Goal: Task Accomplishment & Management: Use online tool/utility

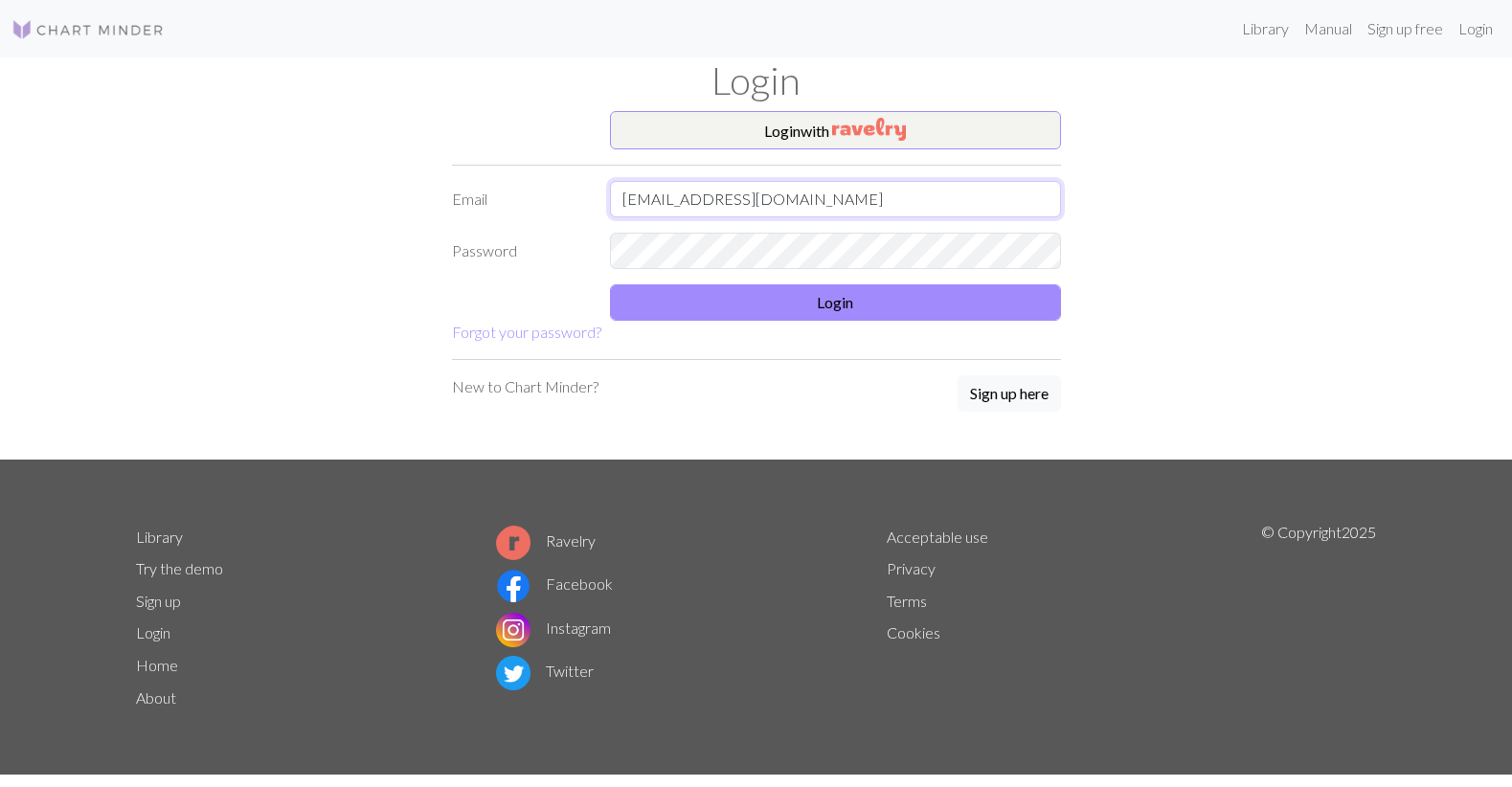
type input "[EMAIL_ADDRESS][DOMAIN_NAME]"
click at [897, 306] on button "Login" at bounding box center [835, 303] width 451 height 36
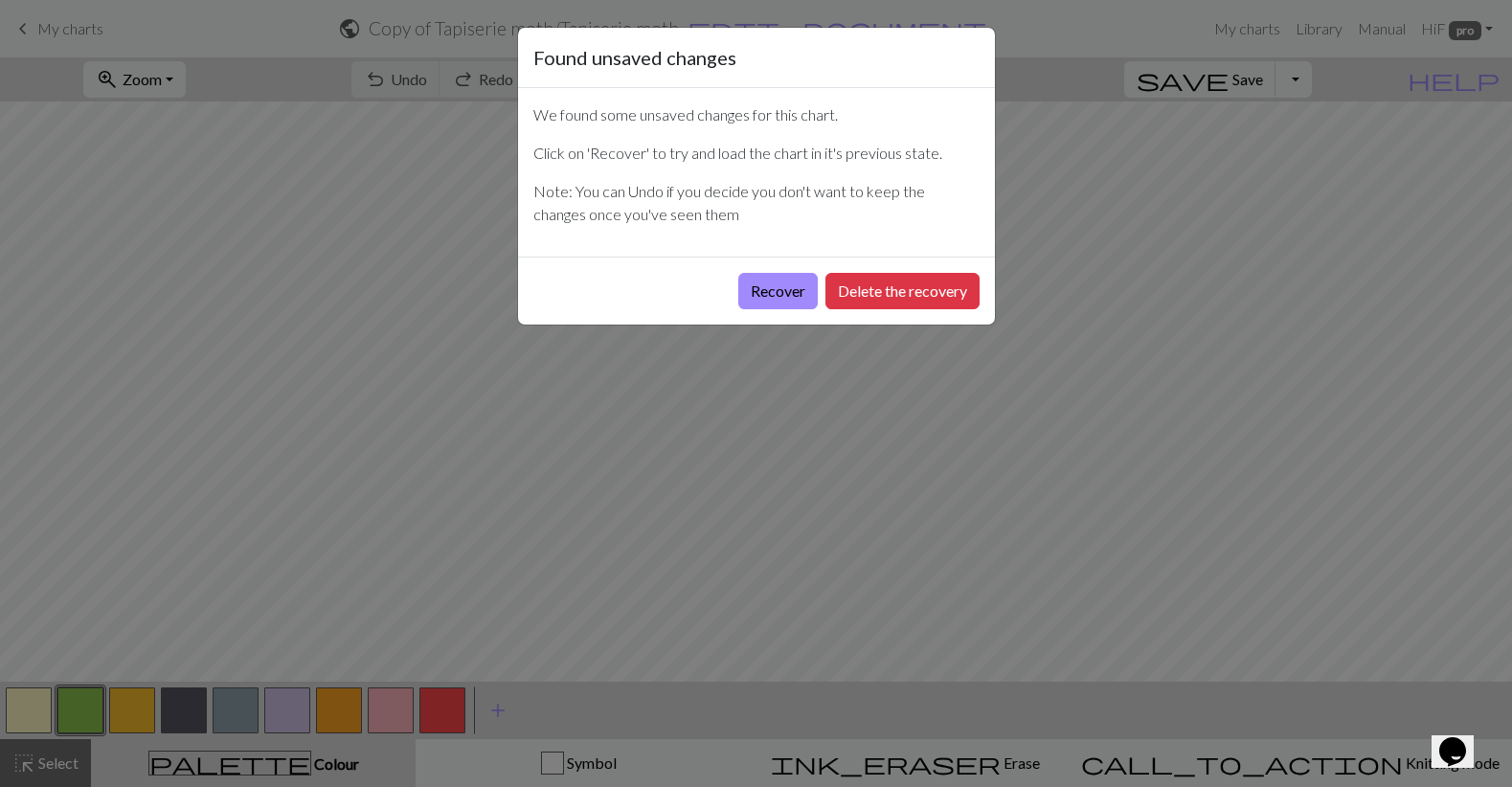
click at [897, 306] on button "Delete the recovery" at bounding box center [902, 291] width 154 height 36
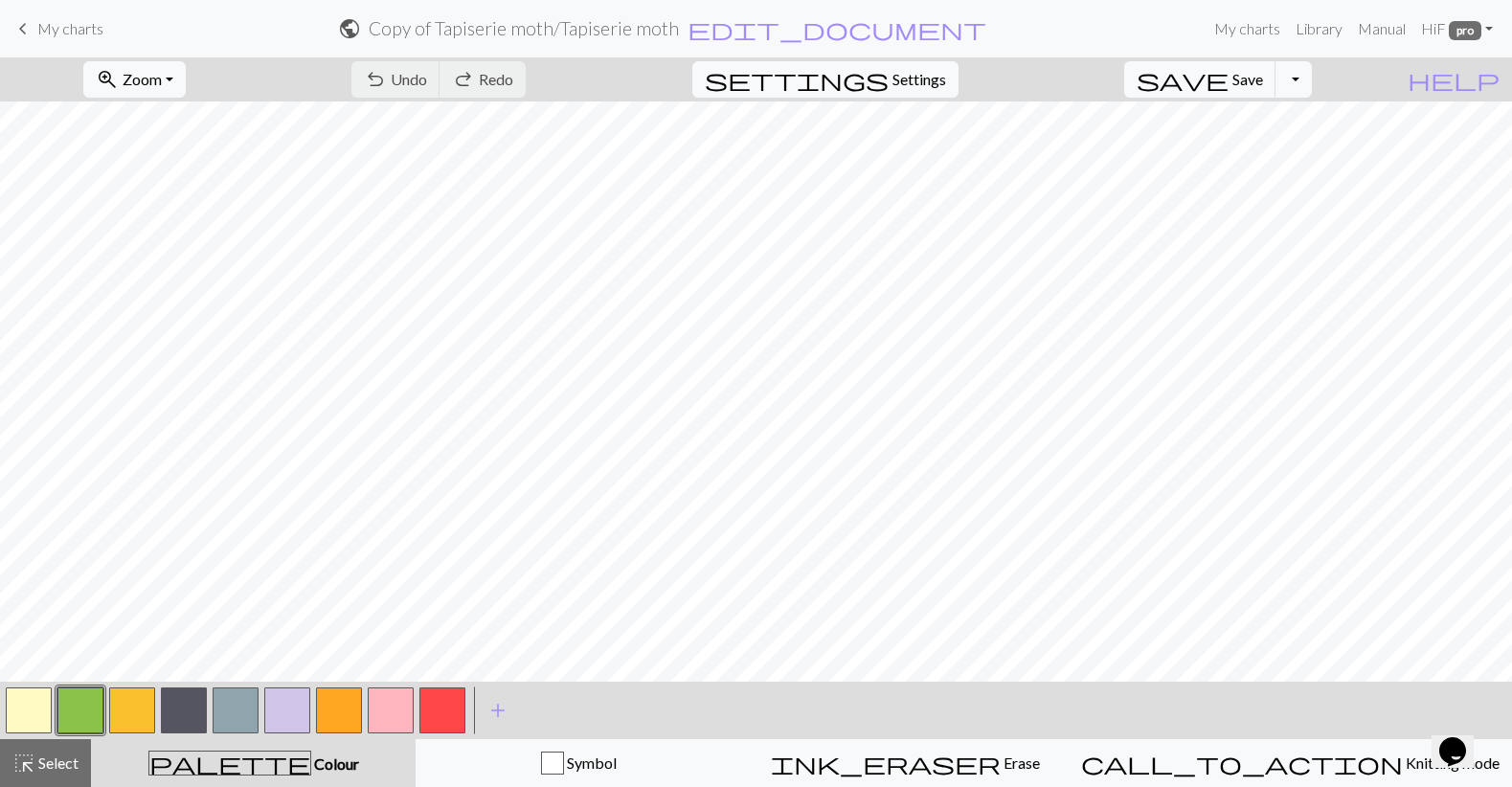
scroll to position [465, 0]
click at [195, 709] on button "button" at bounding box center [184, 710] width 46 height 46
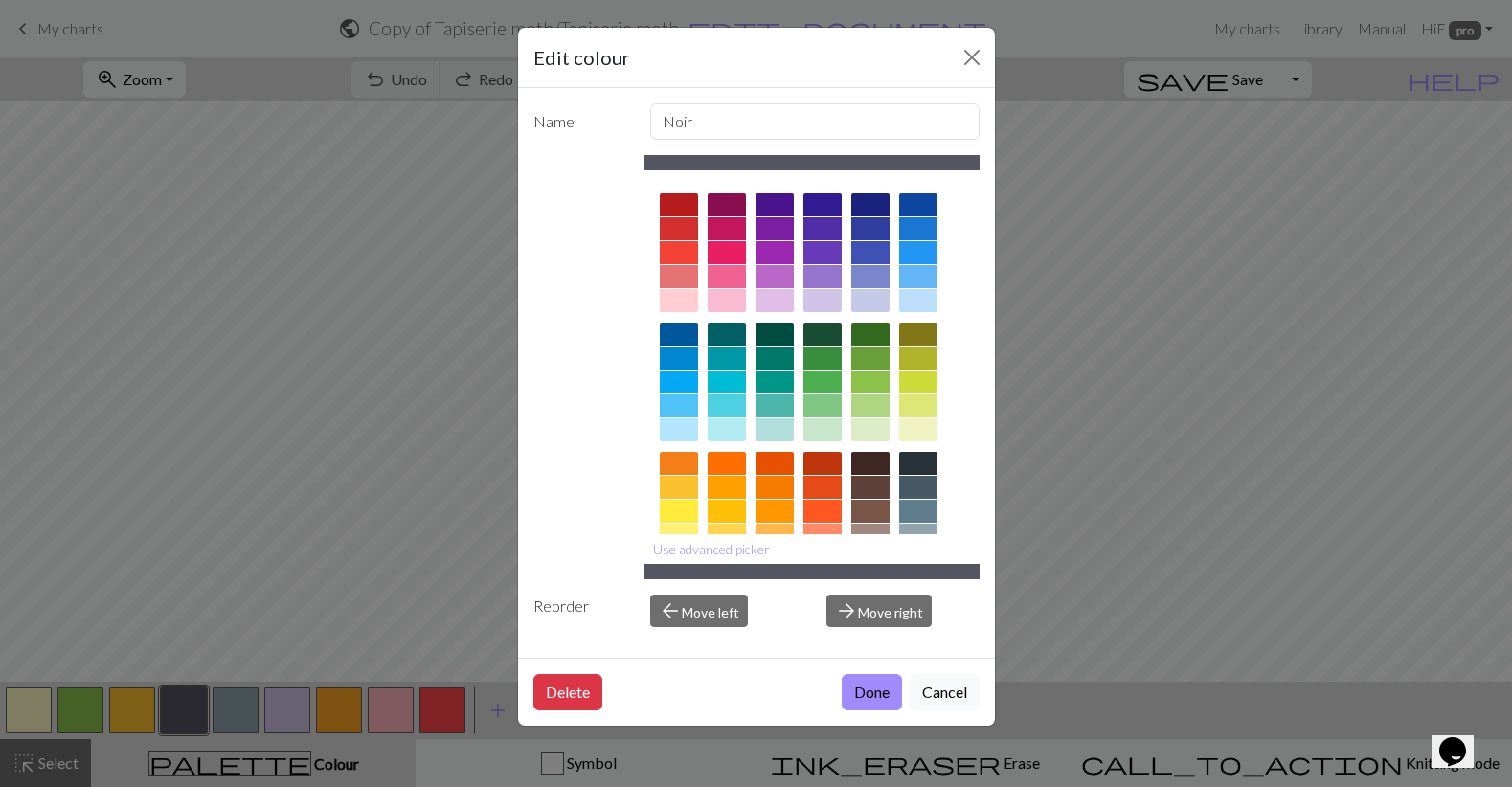
scroll to position [188, 0]
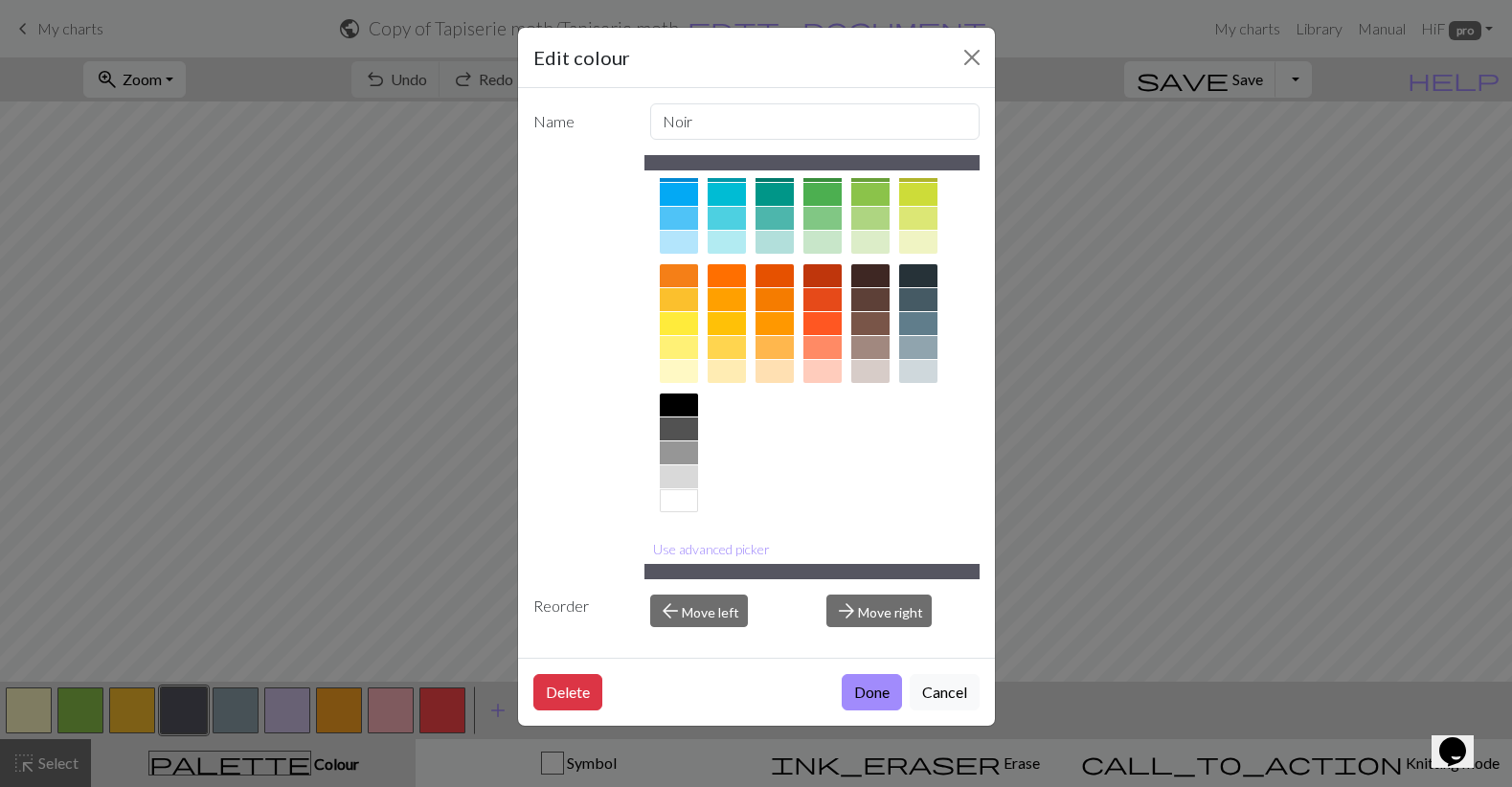
click at [688, 451] on div at bounding box center [678, 453] width 38 height 23
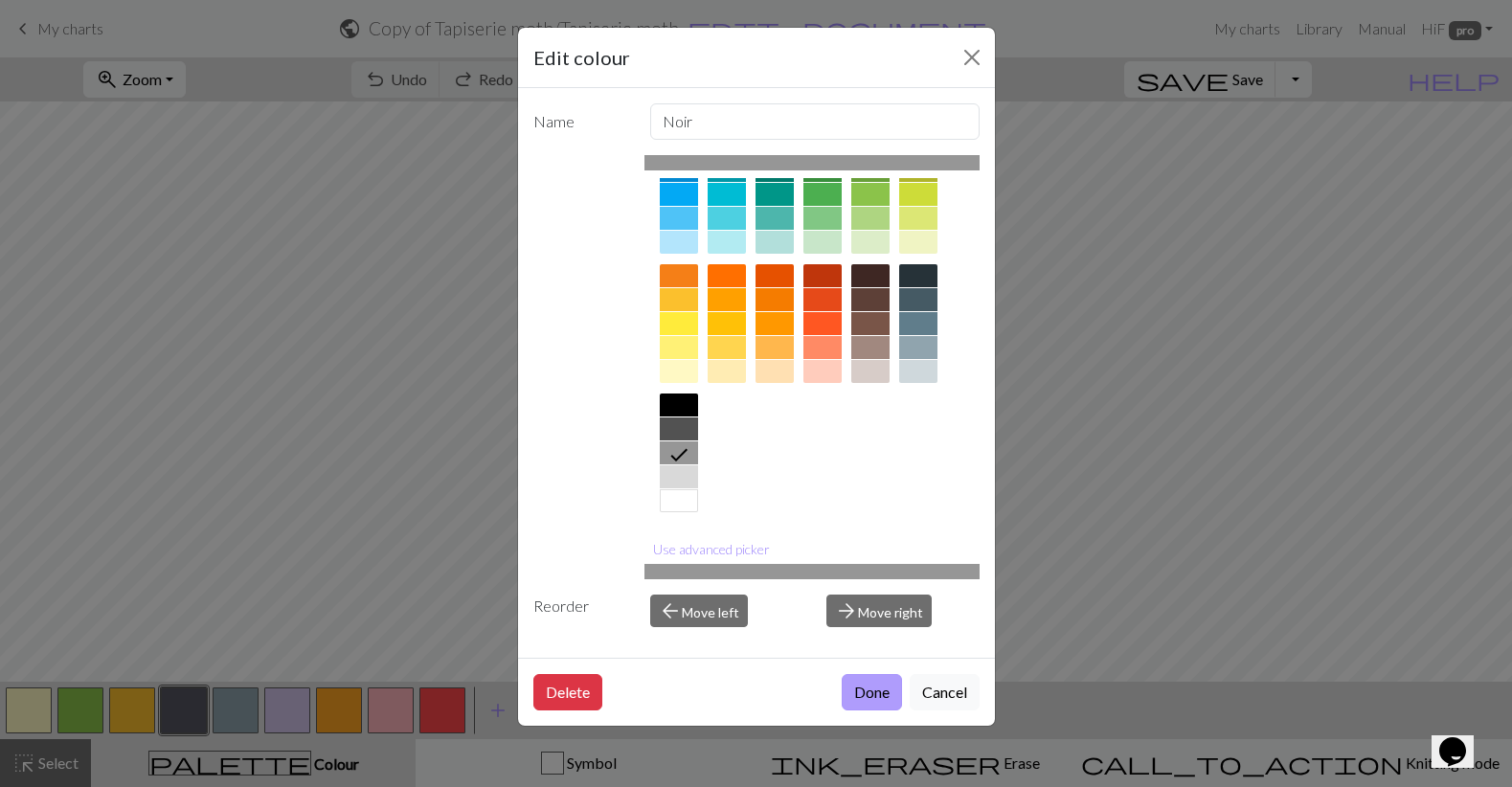
click at [845, 684] on button "Done" at bounding box center [871, 692] width 60 height 36
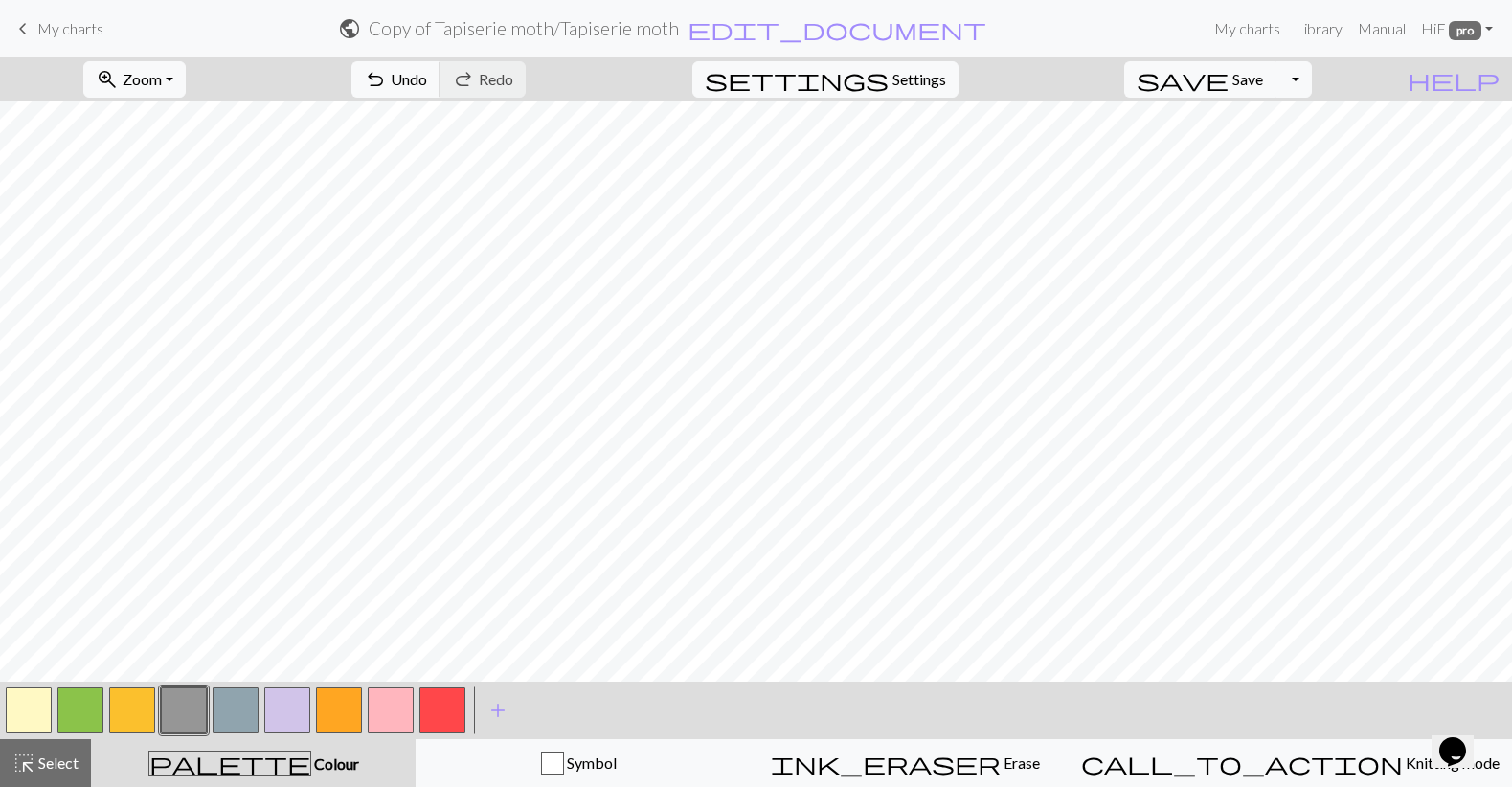
scroll to position [1359, 0]
click at [237, 720] on button "button" at bounding box center [236, 710] width 46 height 46
drag, startPoint x: 287, startPoint y: 712, endPoint x: 249, endPoint y: 716, distance: 38.2
click at [287, 712] on button "button" at bounding box center [287, 710] width 46 height 46
click at [243, 714] on button "button" at bounding box center [236, 710] width 46 height 46
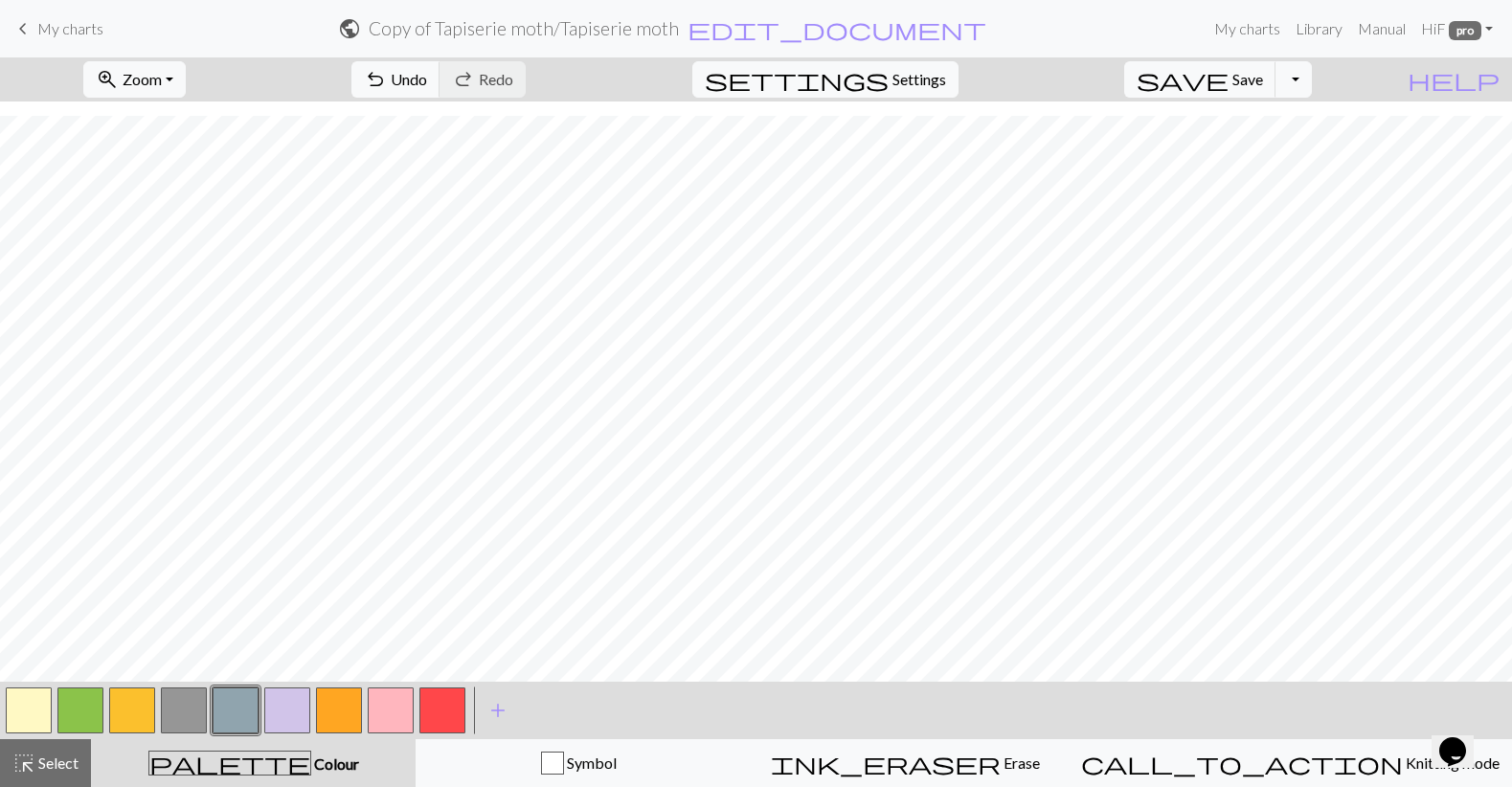
click at [243, 714] on button "button" at bounding box center [236, 710] width 46 height 46
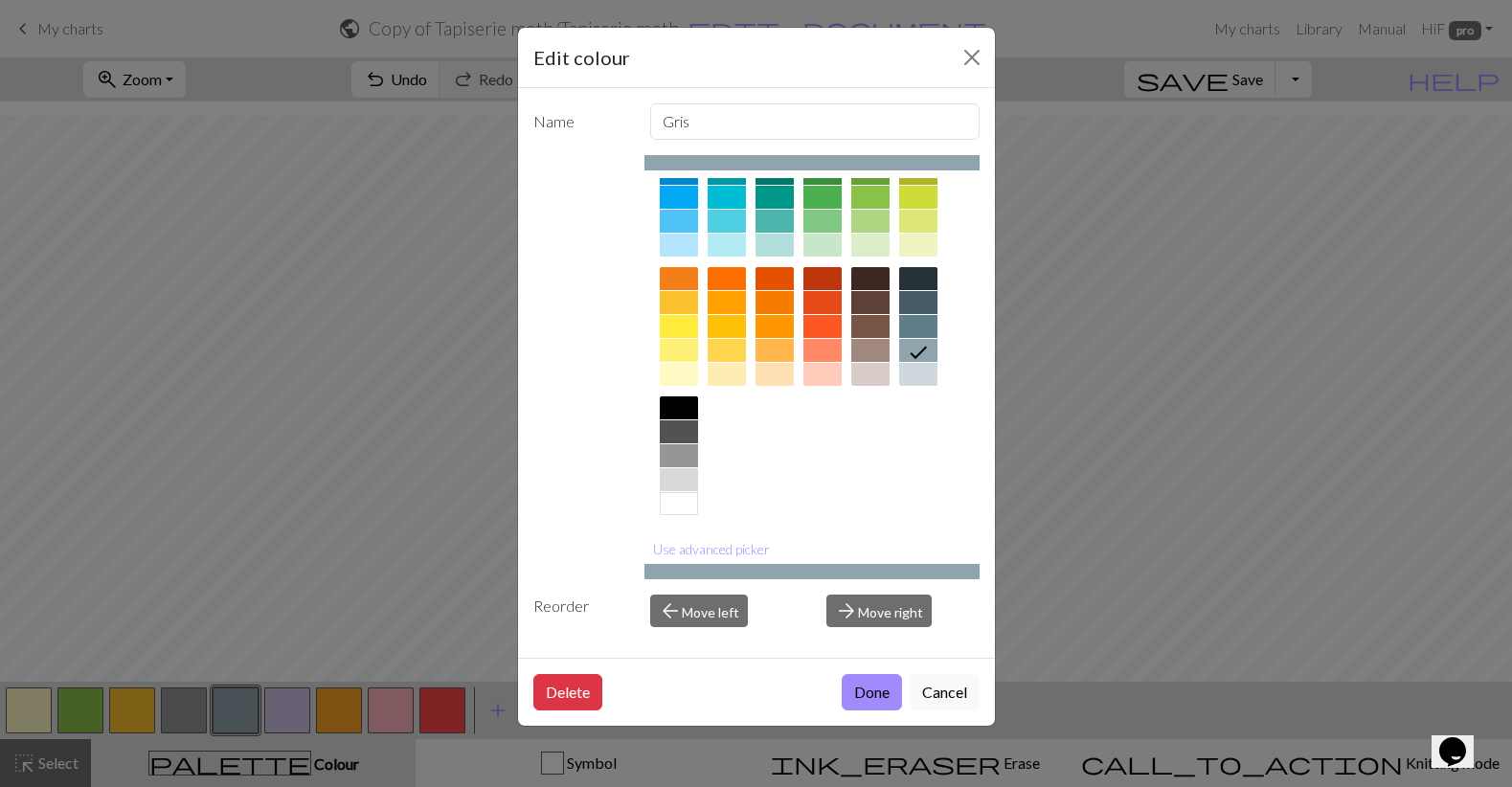
scroll to position [188, 0]
click at [677, 481] on div at bounding box center [678, 477] width 38 height 23
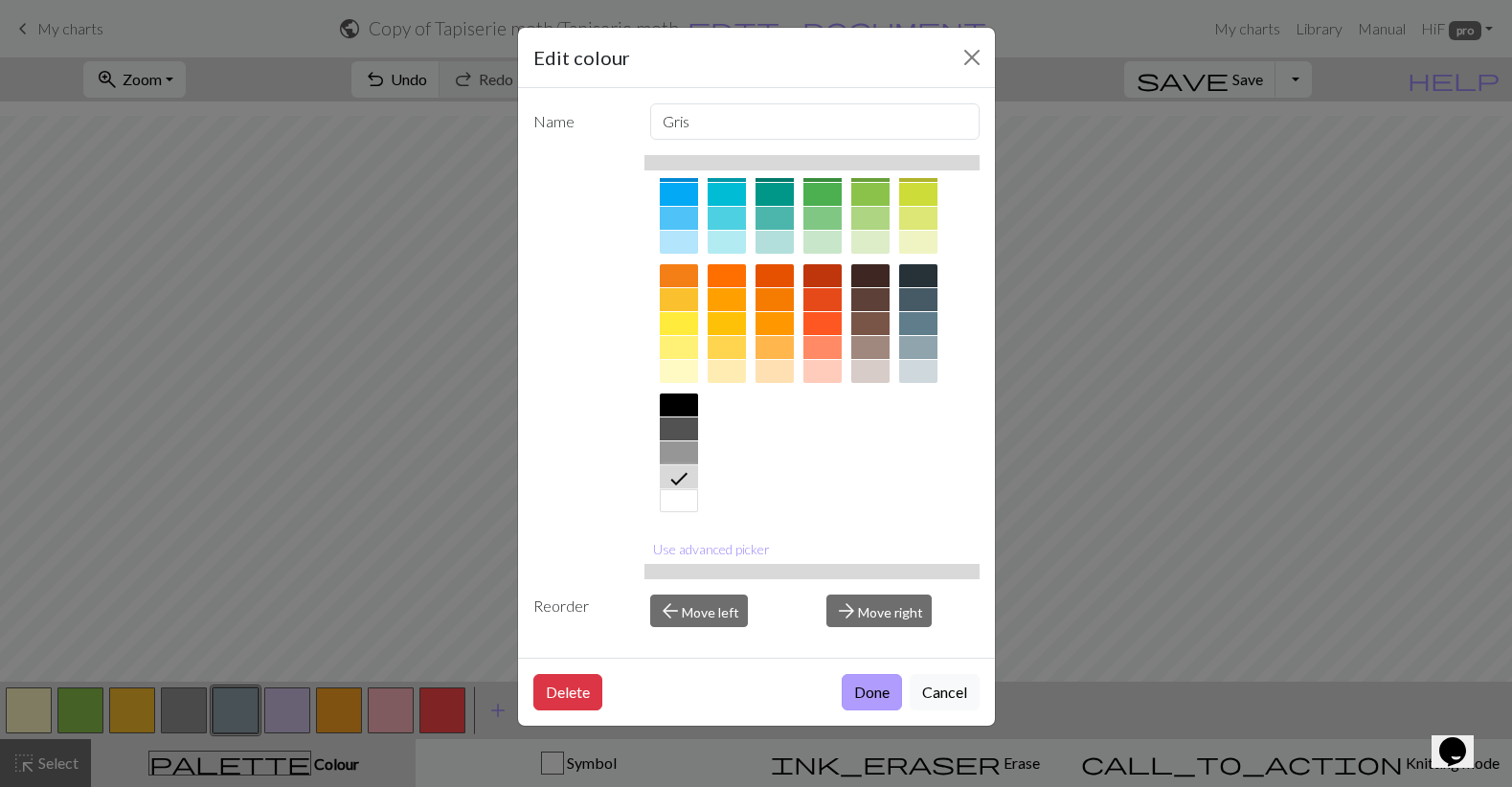
click at [877, 695] on button "Done" at bounding box center [871, 692] width 60 height 36
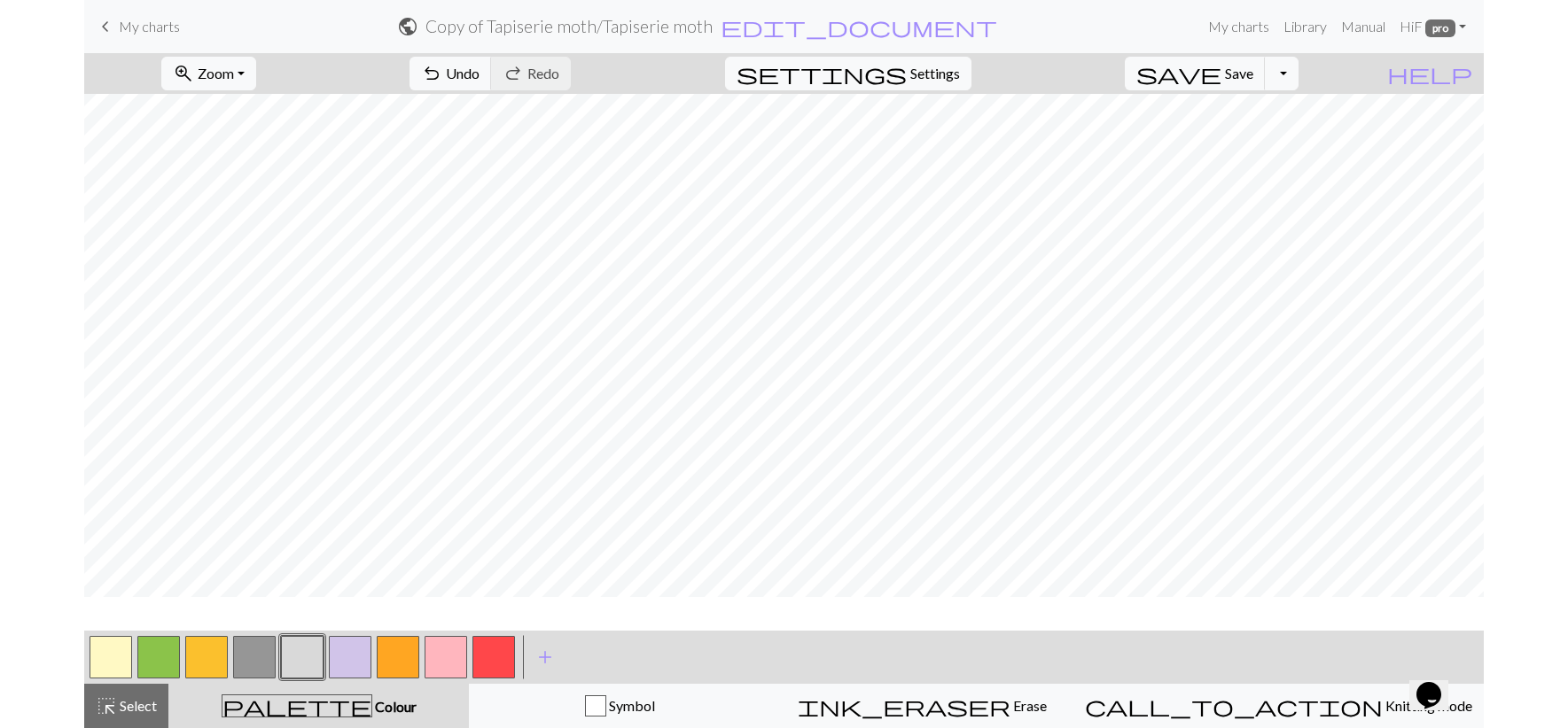
scroll to position [457, 0]
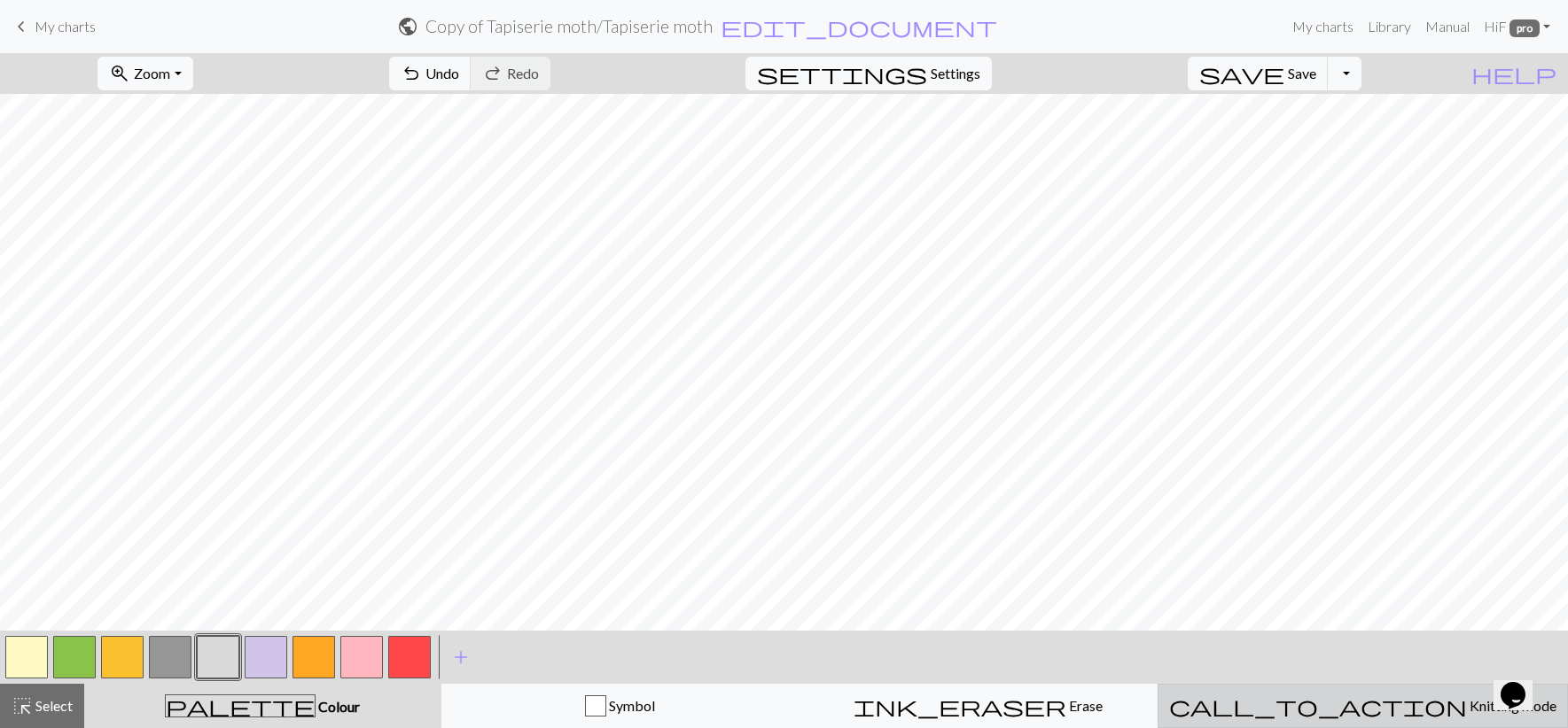
click at [1399, 711] on span "Knitting mode" at bounding box center [1511, 705] width 90 height 17
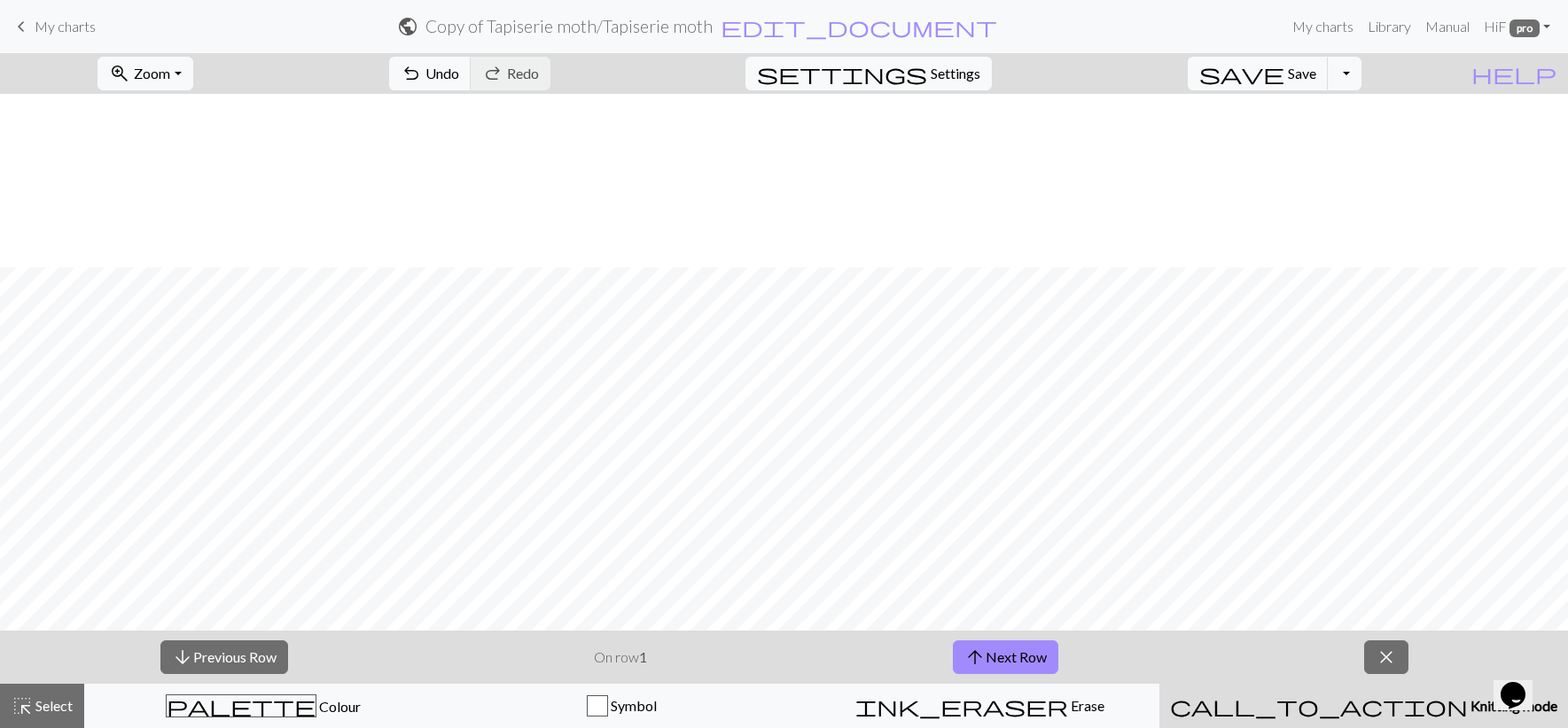
scroll to position [513, 0]
click at [1025, 663] on button "arrow_upward Next Row" at bounding box center [1005, 657] width 106 height 34
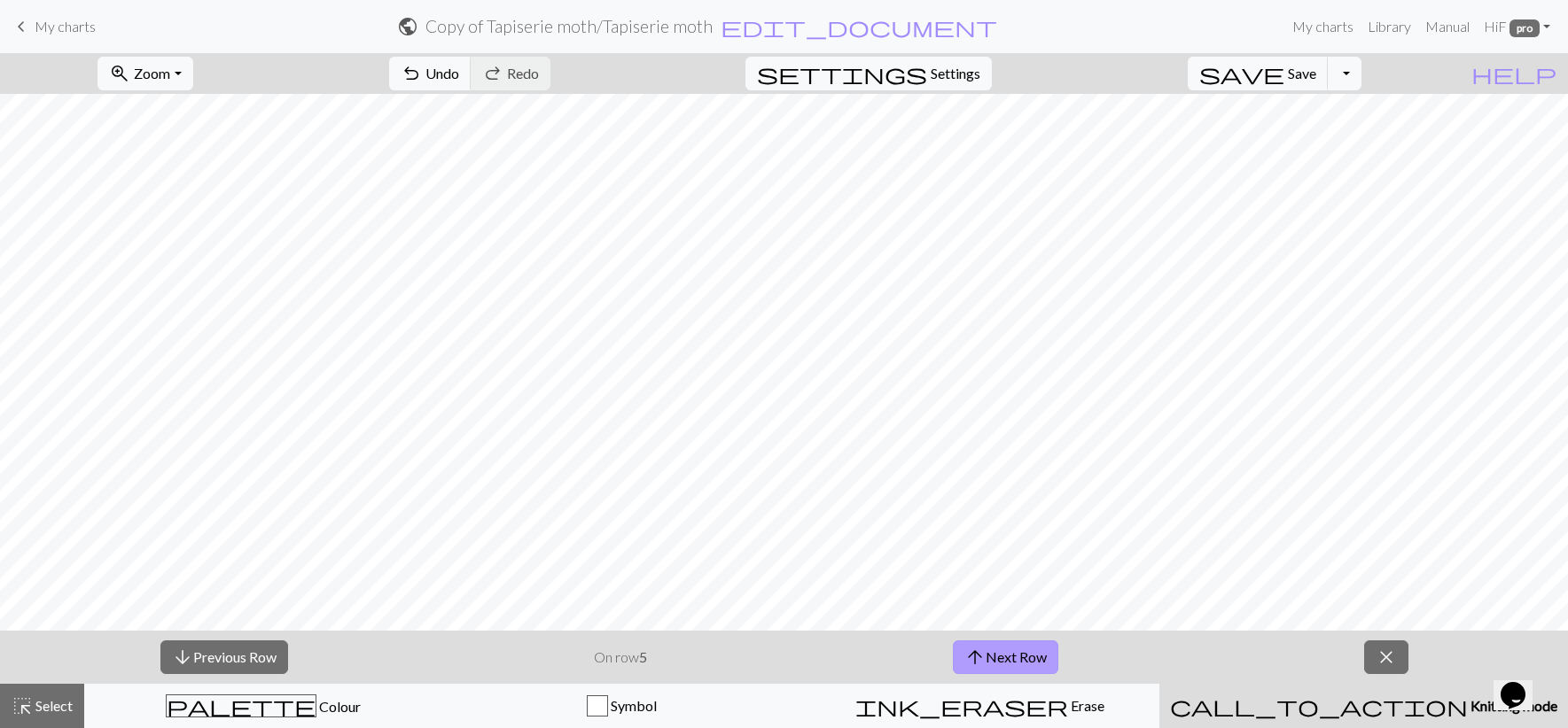
click at [1025, 663] on button "arrow_upward Next Row" at bounding box center [1005, 657] width 106 height 34
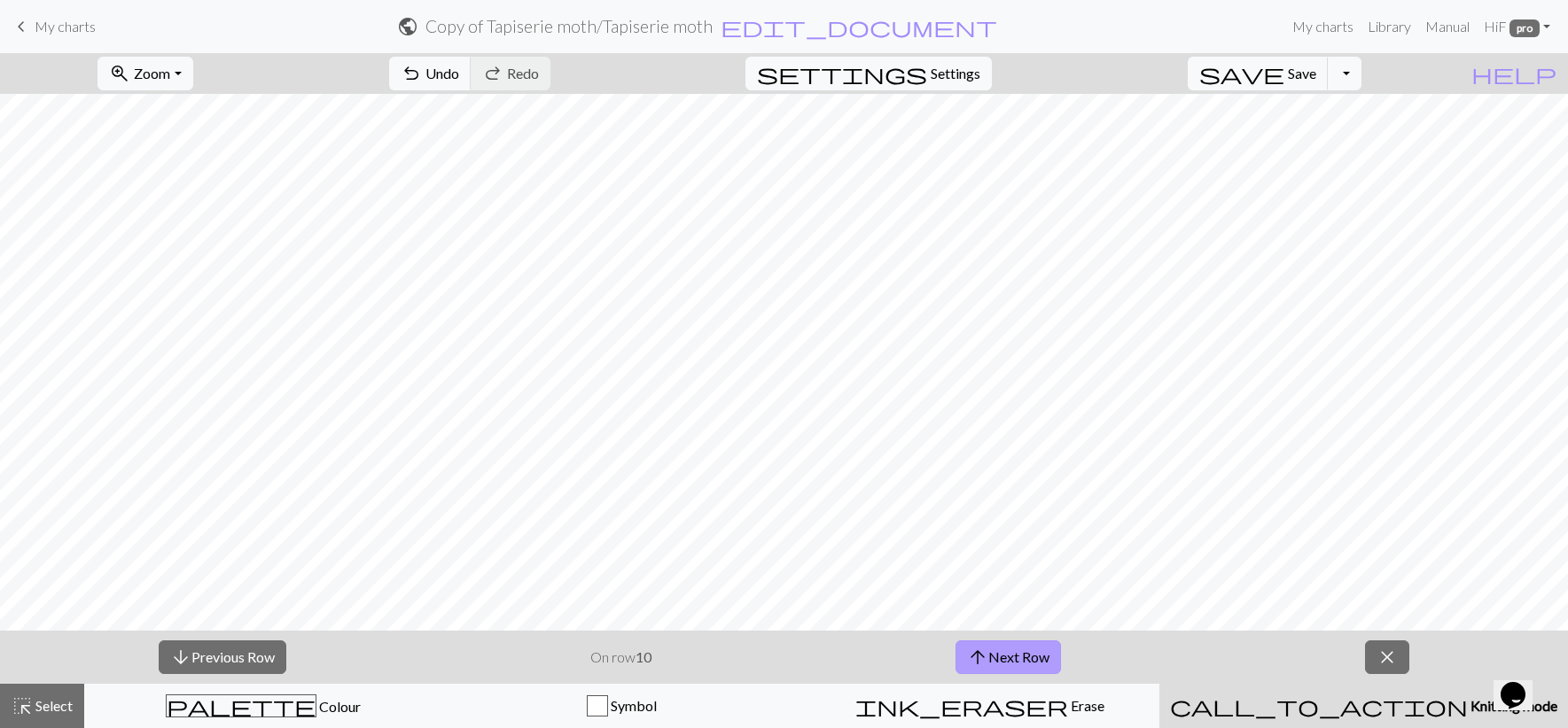
click at [1025, 663] on button "arrow_upward Next Row" at bounding box center [1007, 657] width 106 height 34
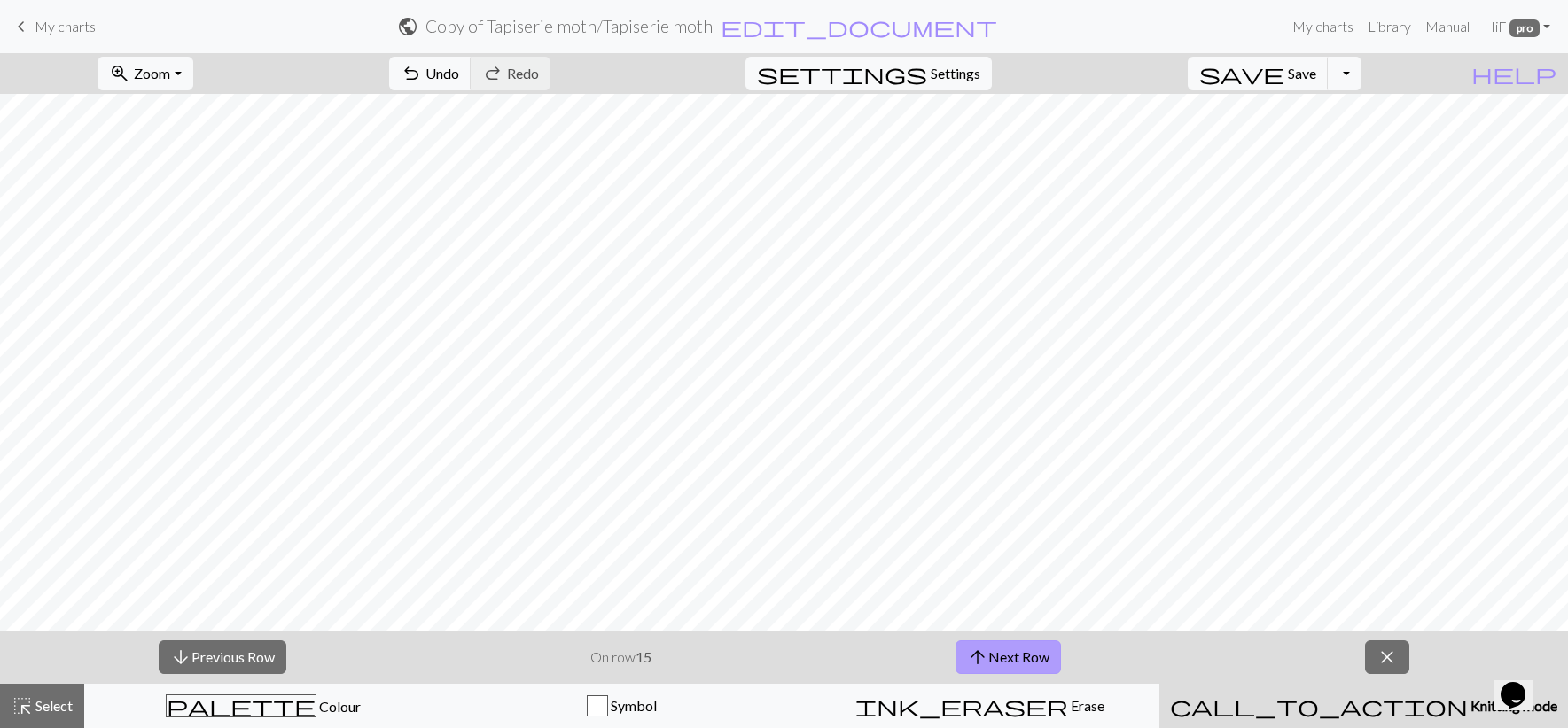
click at [1025, 663] on button "arrow_upward Next Row" at bounding box center [1007, 657] width 106 height 34
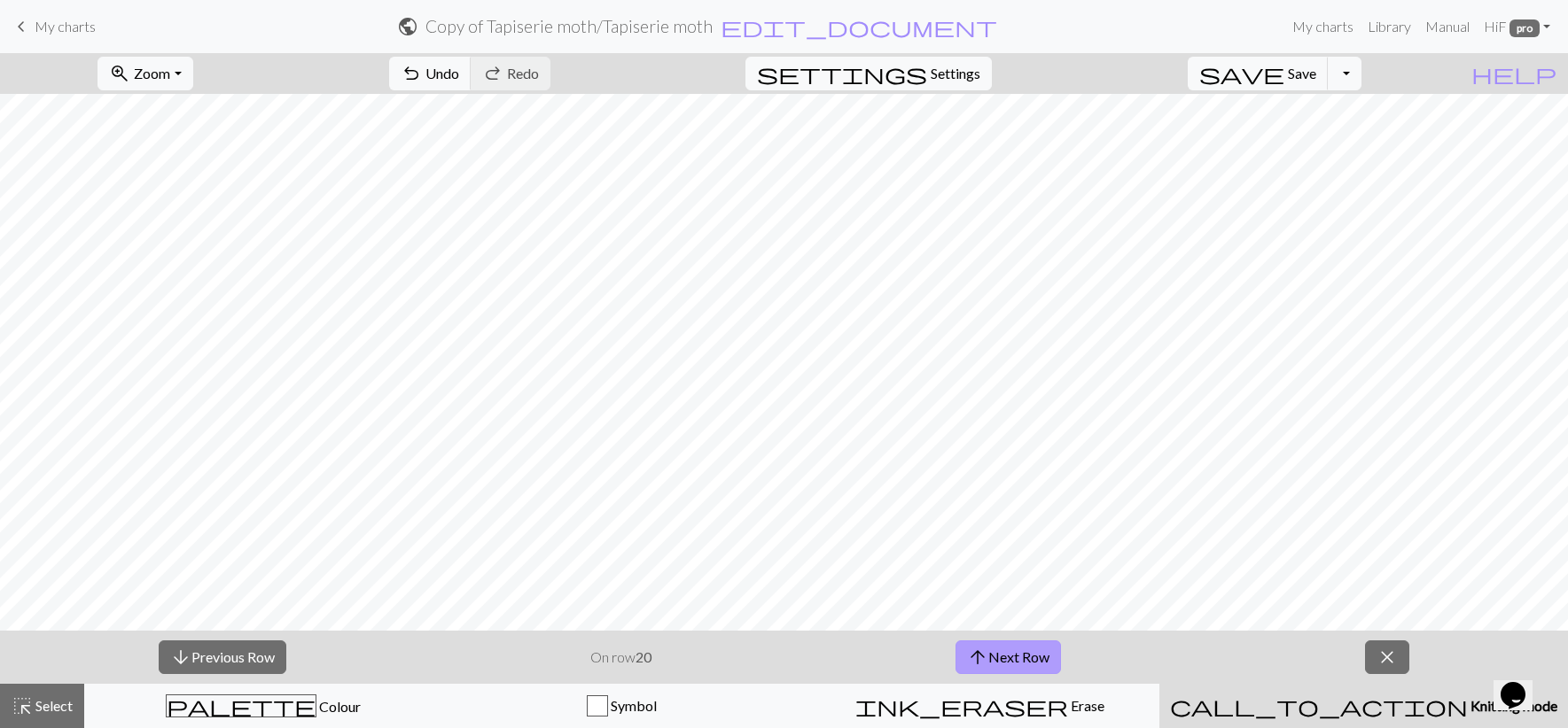
click at [1025, 663] on button "arrow_upward Next Row" at bounding box center [1007, 657] width 106 height 34
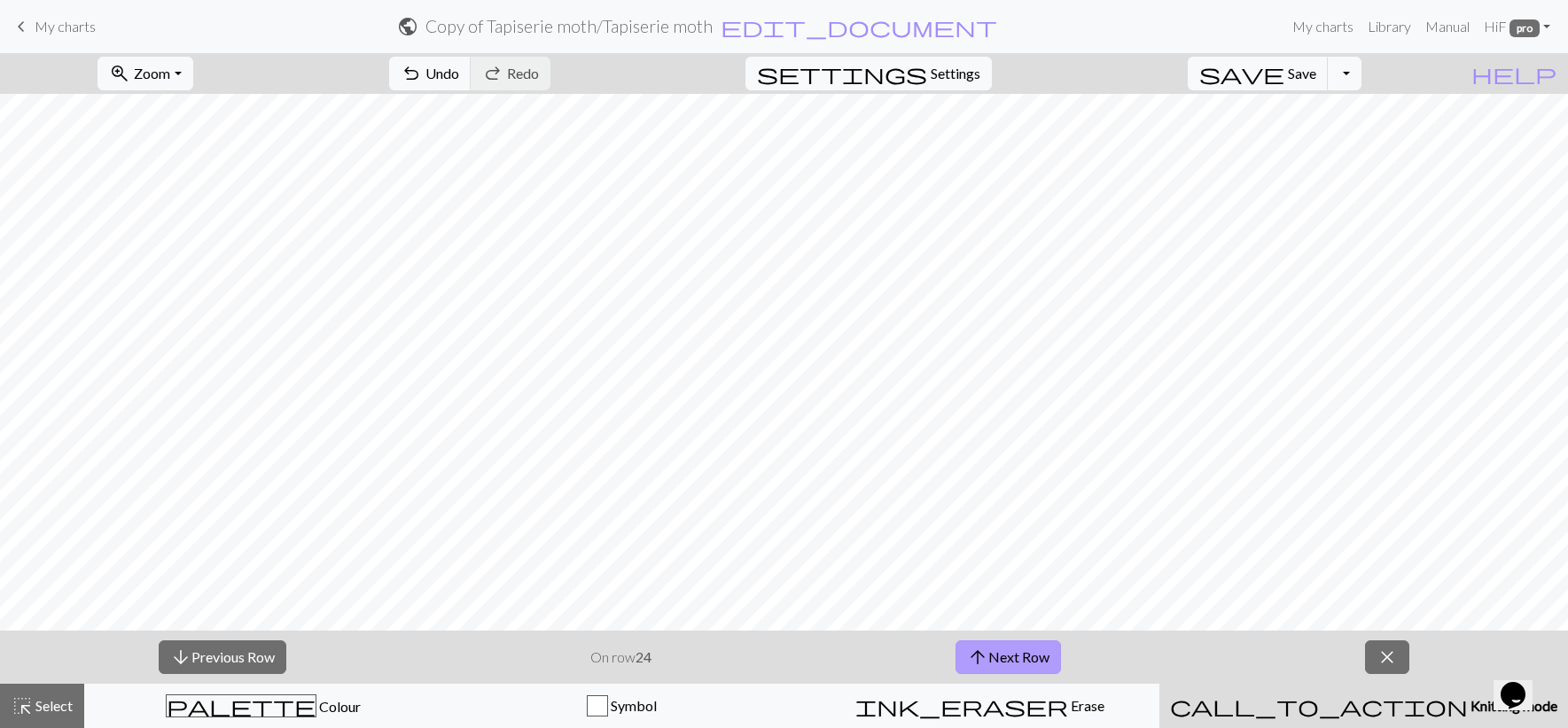
click at [1025, 663] on button "arrow_upward Next Row" at bounding box center [1007, 657] width 106 height 34
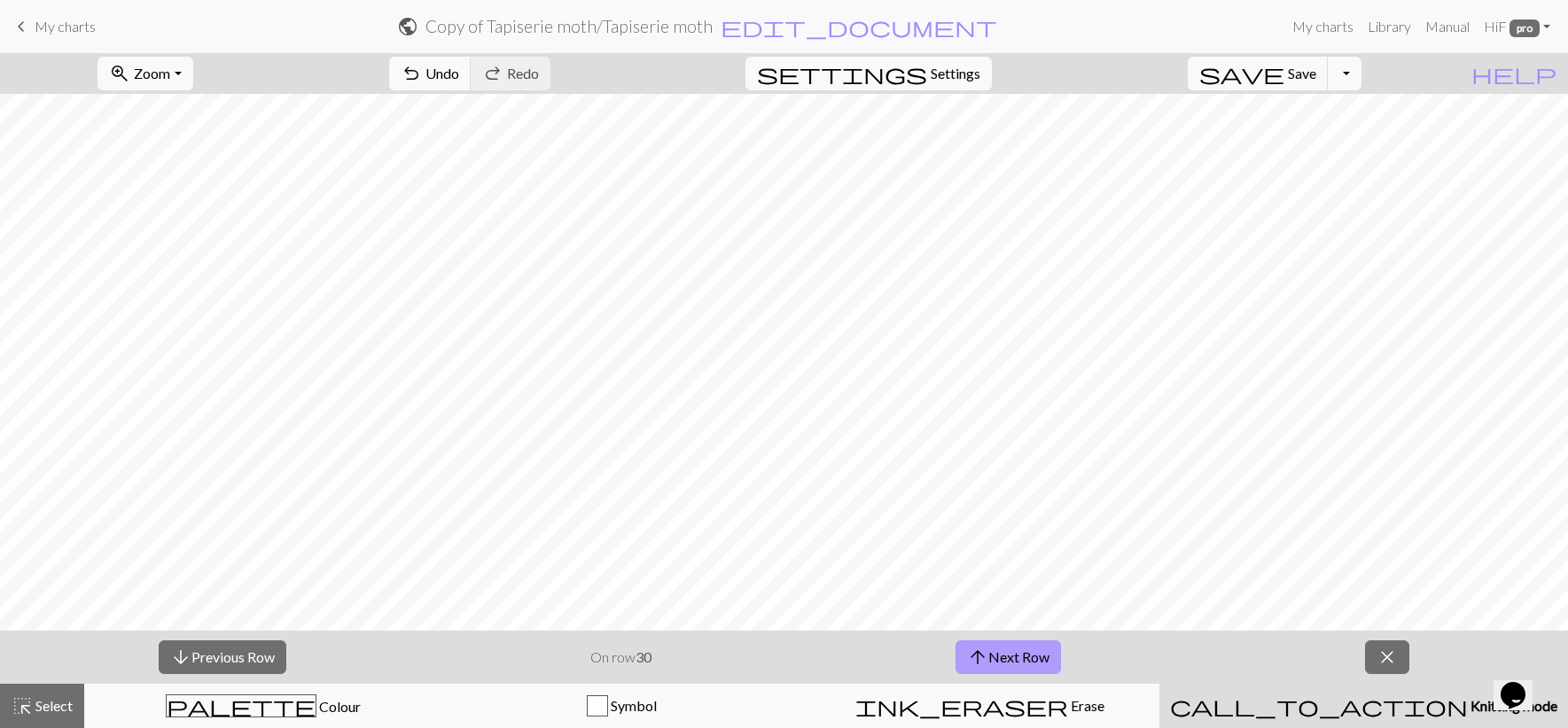
click at [1025, 663] on button "arrow_upward Next Row" at bounding box center [1007, 657] width 106 height 34
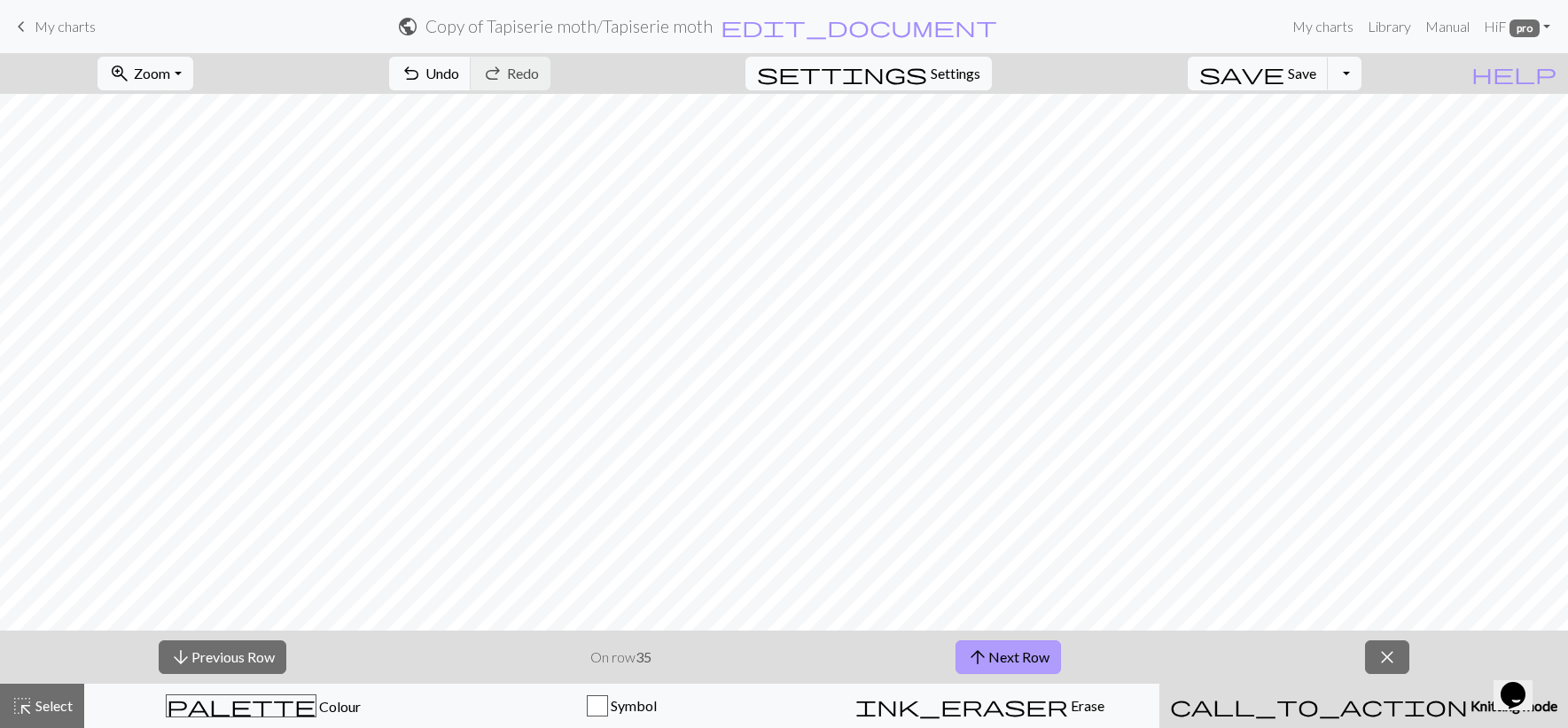
click at [1025, 663] on button "arrow_upward Next Row" at bounding box center [1007, 657] width 106 height 34
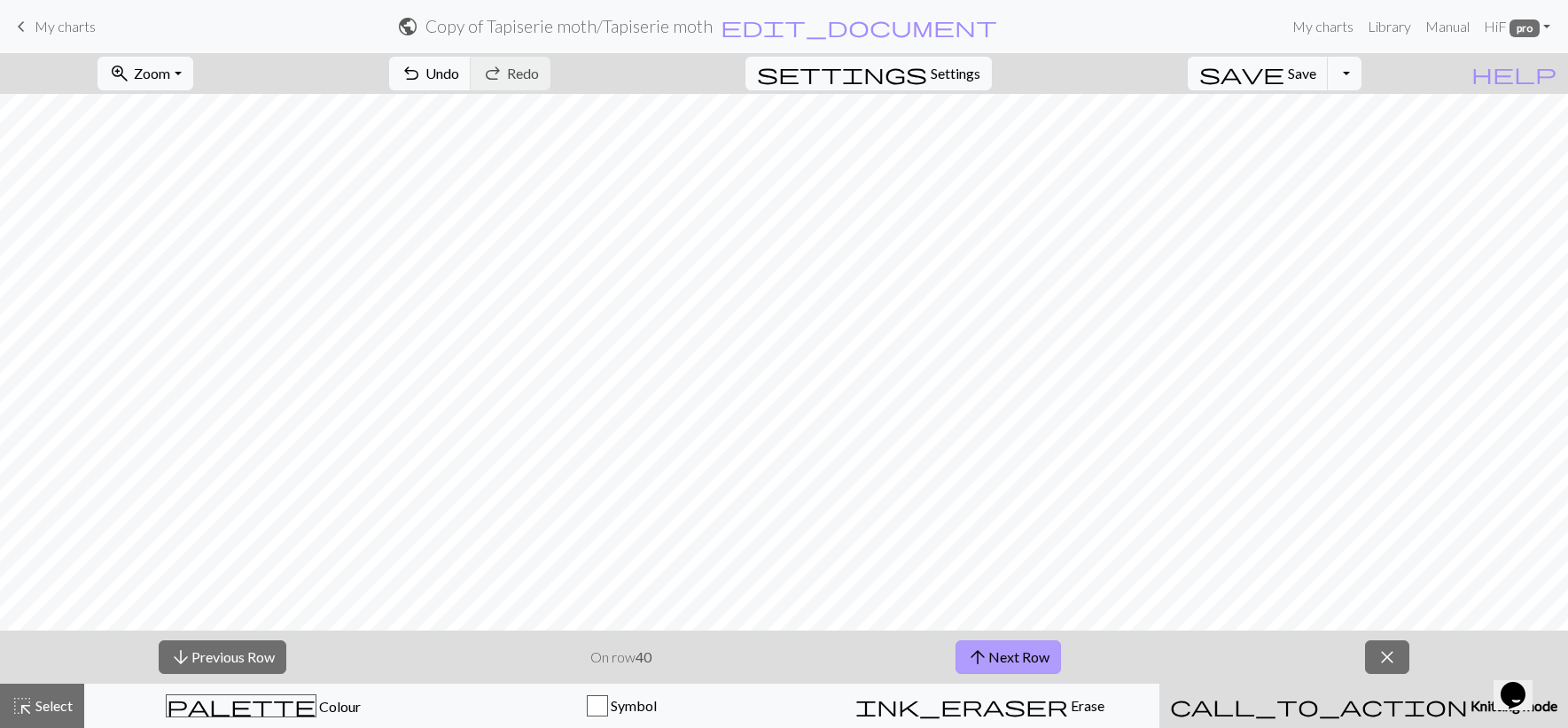
click at [1025, 663] on button "arrow_upward Next Row" at bounding box center [1007, 657] width 106 height 34
click at [1027, 663] on button "arrow_upward Next Row" at bounding box center [1007, 657] width 106 height 34
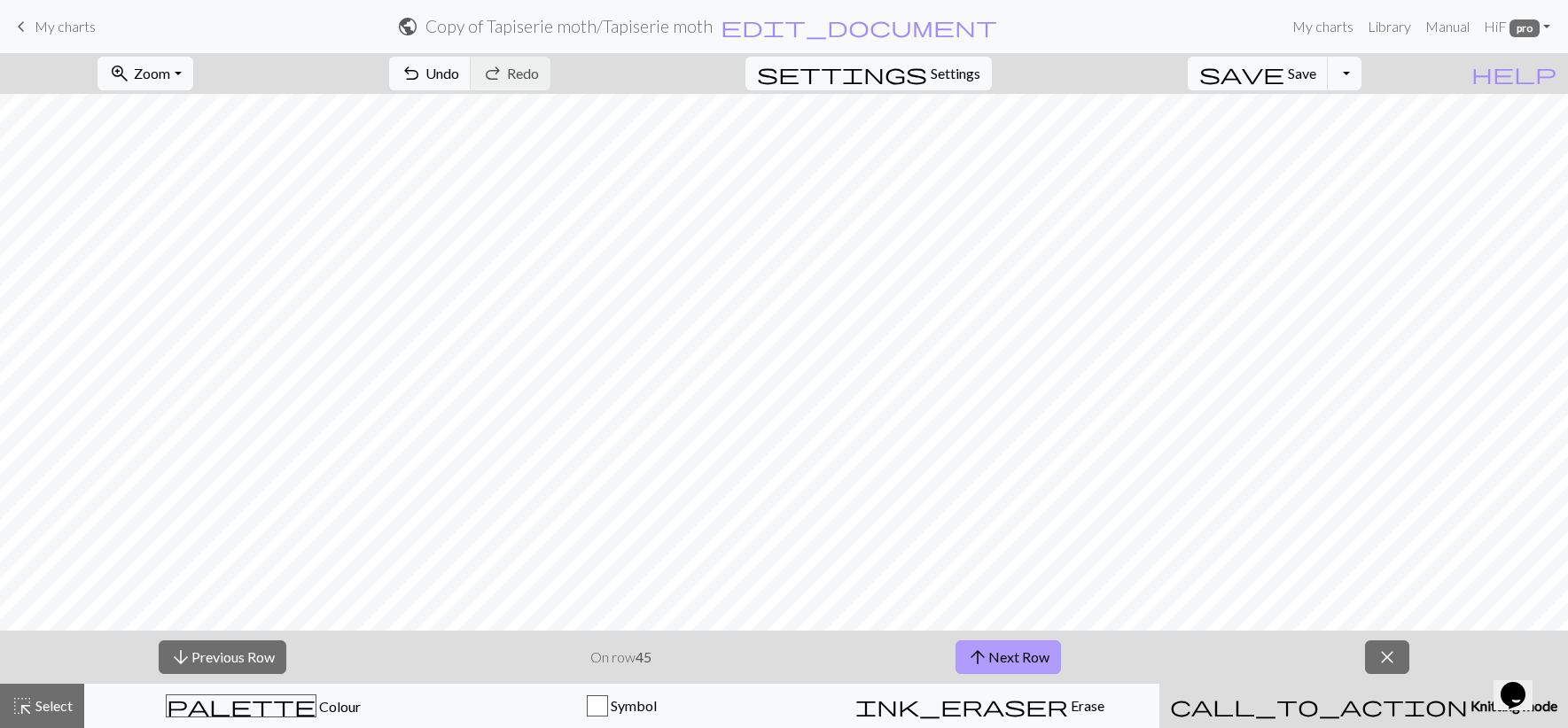
click at [1027, 663] on button "arrow_upward Next Row" at bounding box center [1007, 657] width 106 height 34
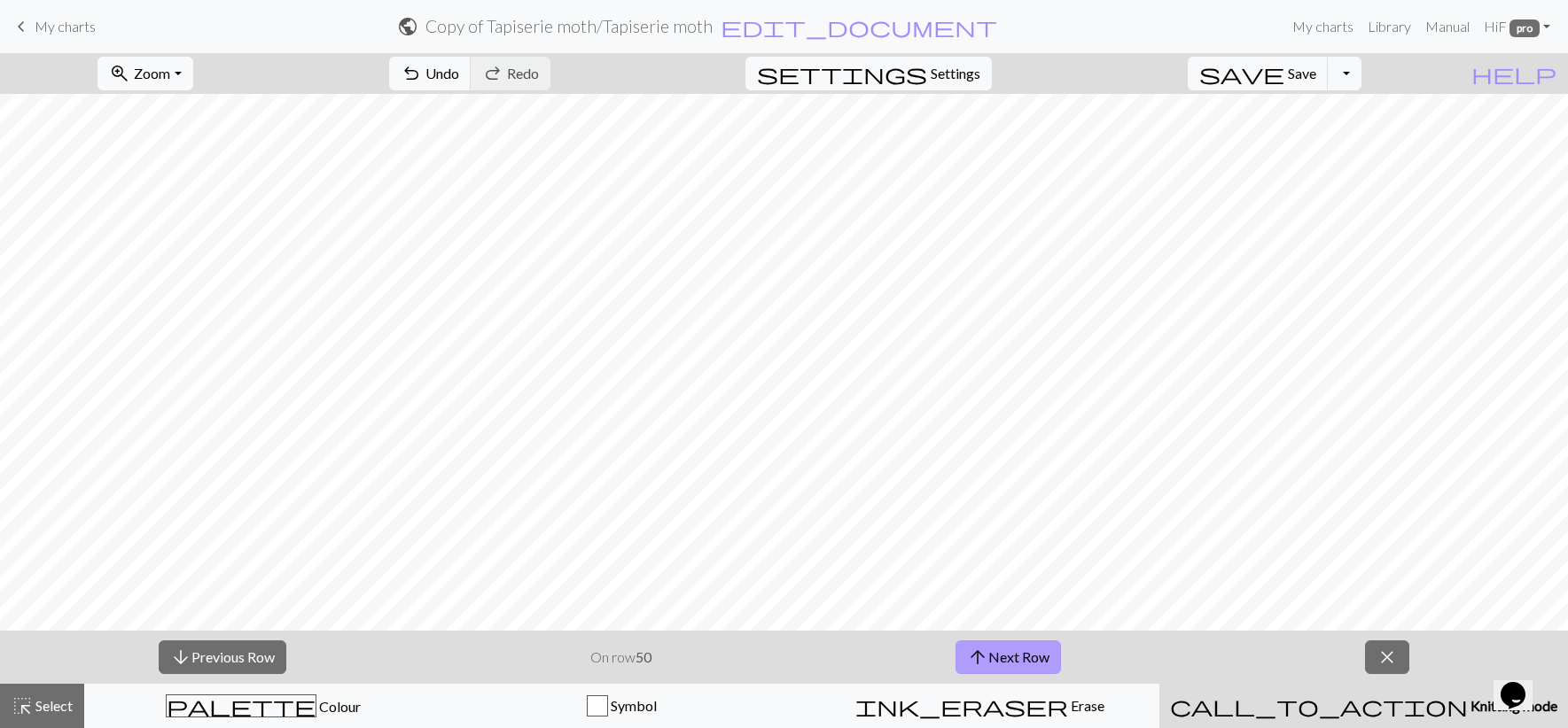
click at [1027, 663] on button "arrow_upward Next Row" at bounding box center [1007, 657] width 106 height 34
click at [1018, 653] on button "arrow_upward Next Row" at bounding box center [1007, 657] width 106 height 34
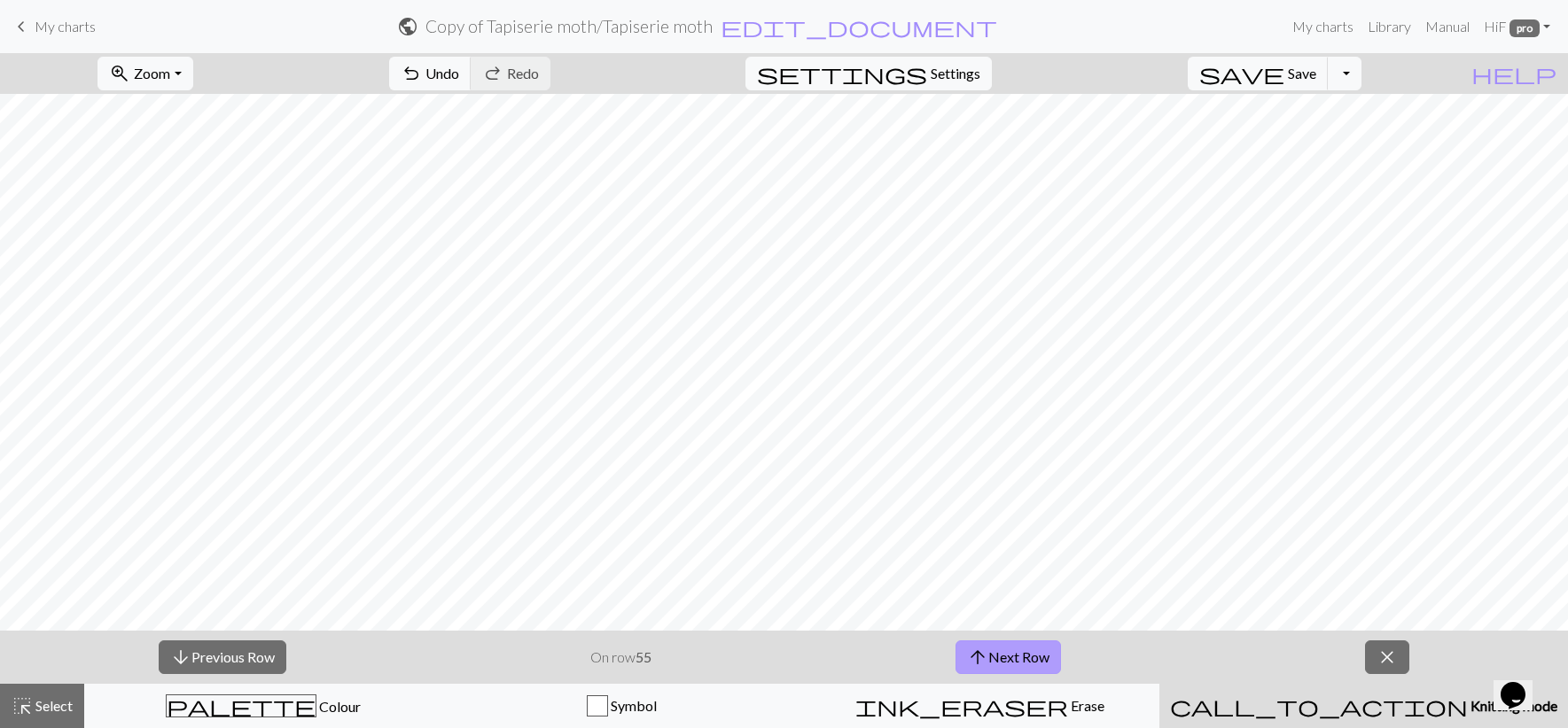
click at [1018, 653] on button "arrow_upward Next Row" at bounding box center [1007, 657] width 106 height 34
click at [192, 81] on button "zoom_in Zoom Zoom" at bounding box center [145, 74] width 95 height 34
click at [216, 278] on button "150%" at bounding box center [169, 270] width 140 height 28
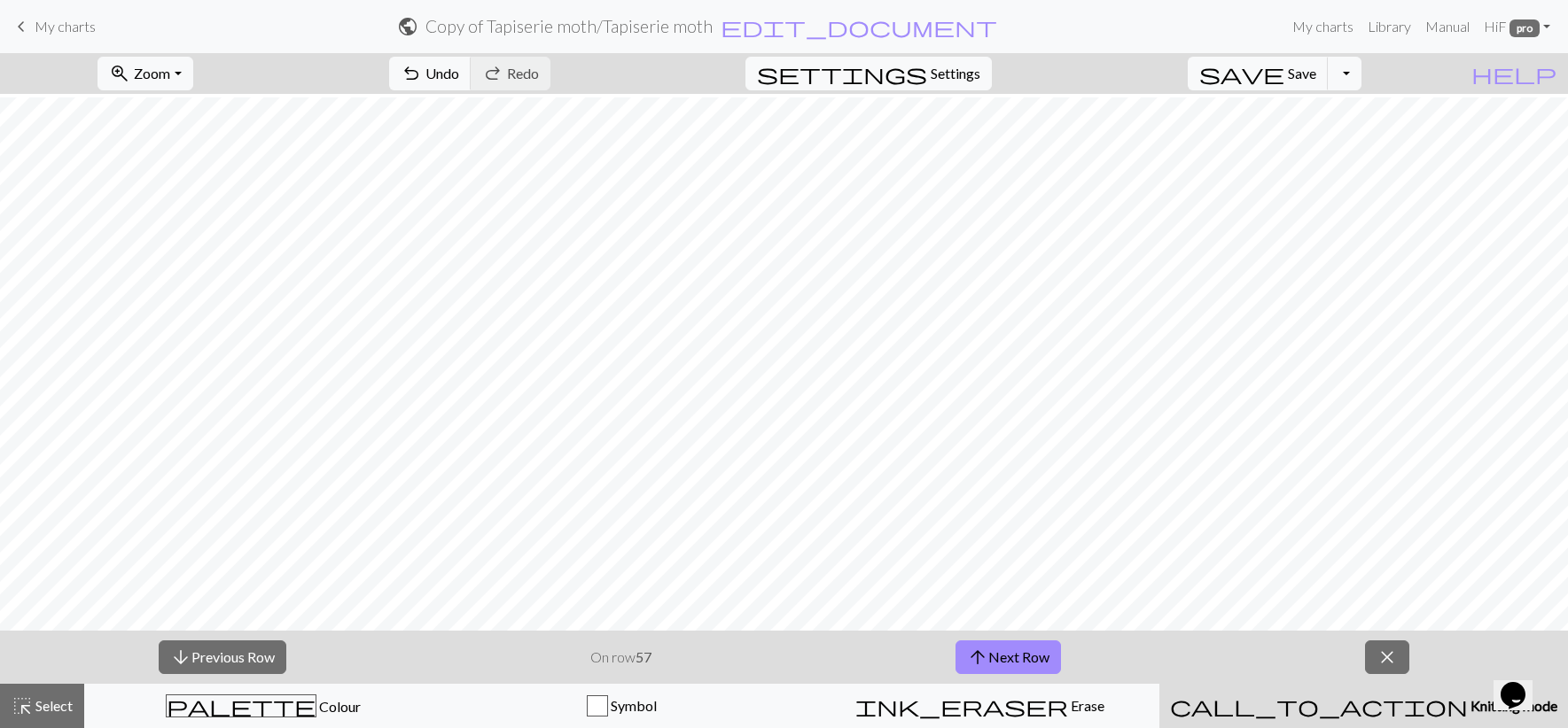
scroll to position [821, 192]
click at [192, 81] on button "zoom_in Zoom Zoom" at bounding box center [145, 74] width 95 height 34
click at [224, 302] on button "200%" at bounding box center [169, 298] width 140 height 28
click at [262, 656] on button "arrow_downward Previous Row" at bounding box center [223, 657] width 128 height 34
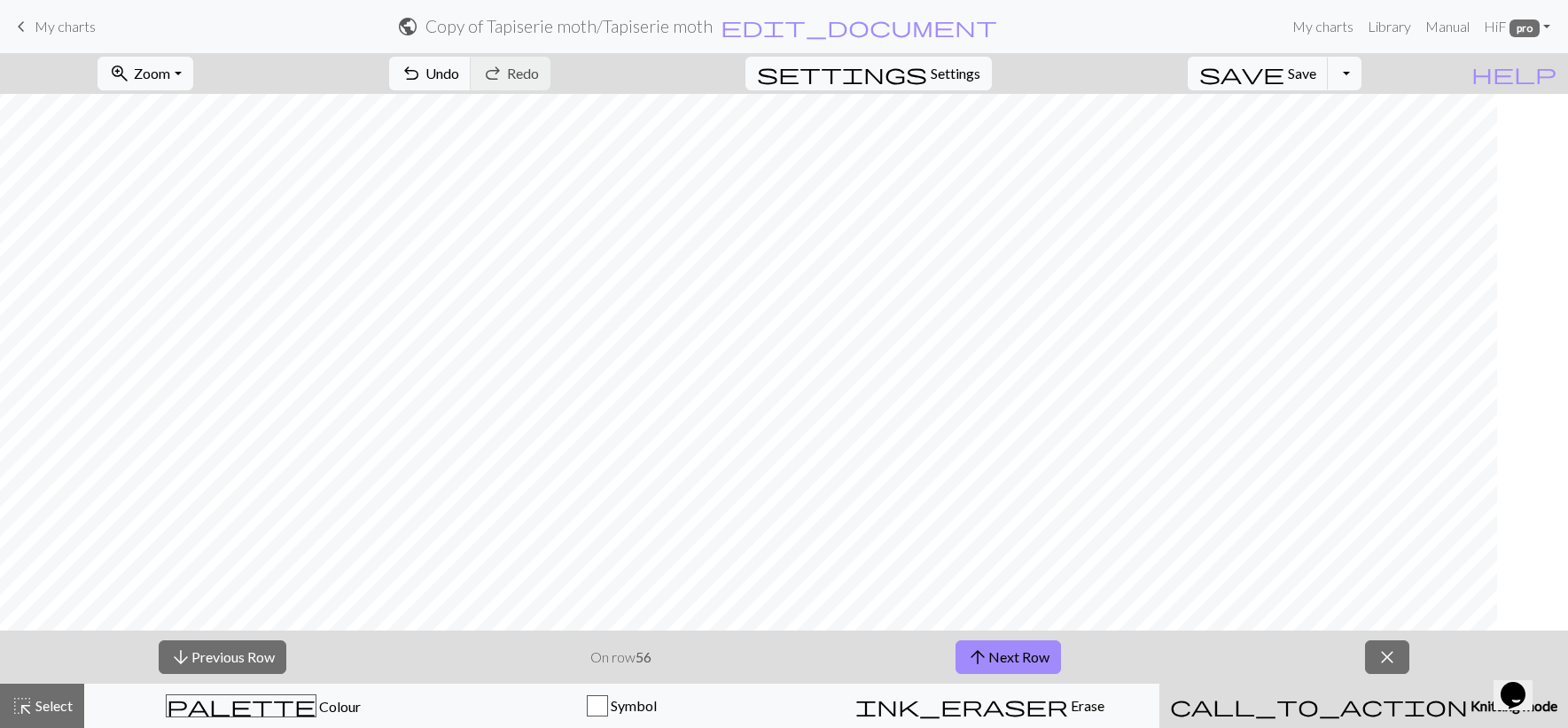
scroll to position [1256, 0]
click at [266, 663] on button "arrow_downward Previous Row" at bounding box center [223, 657] width 128 height 34
click at [231, 653] on button "arrow_downward Previous Row" at bounding box center [223, 657] width 128 height 34
